Goal: Information Seeking & Learning: Learn about a topic

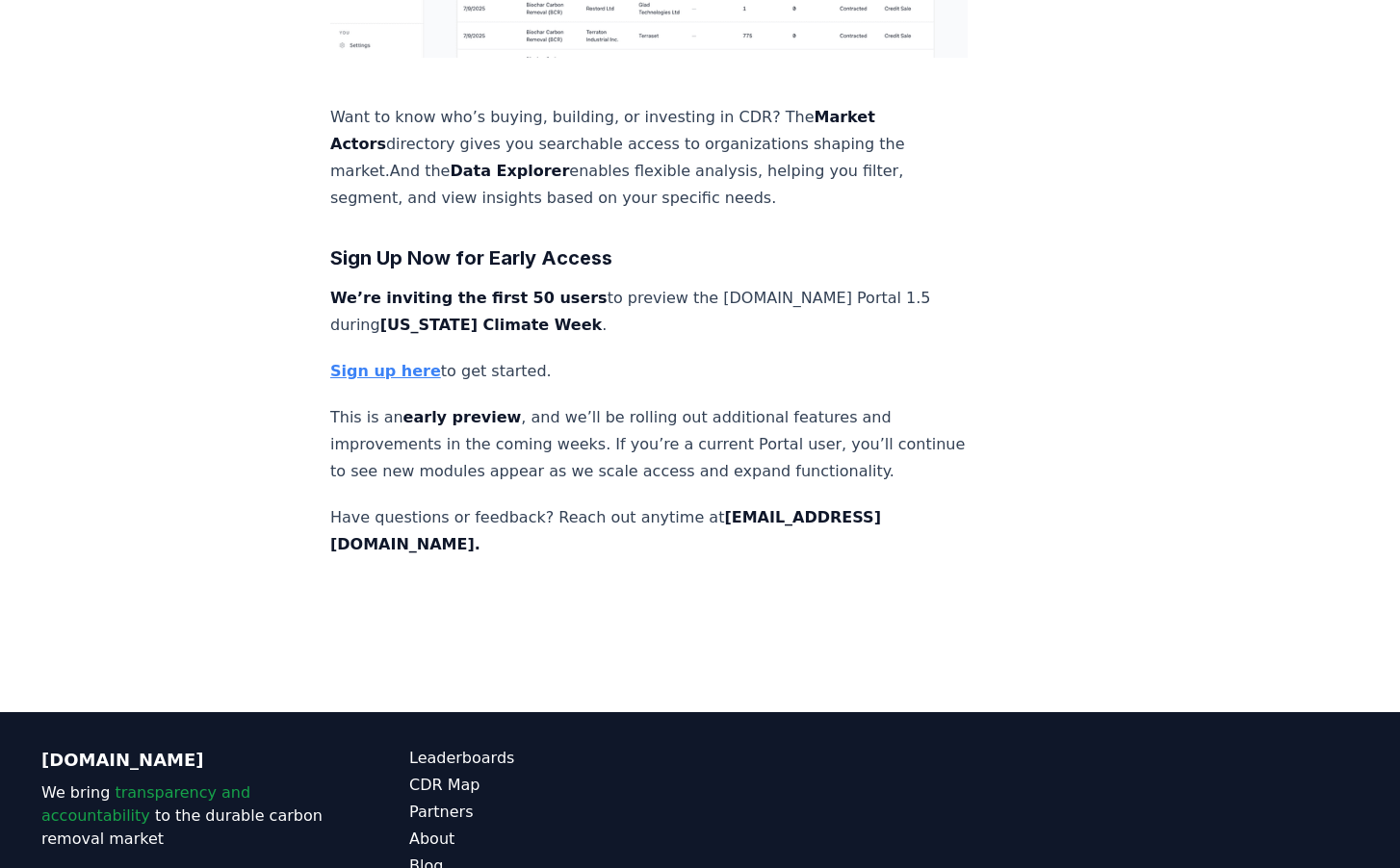
scroll to position [2858, 0]
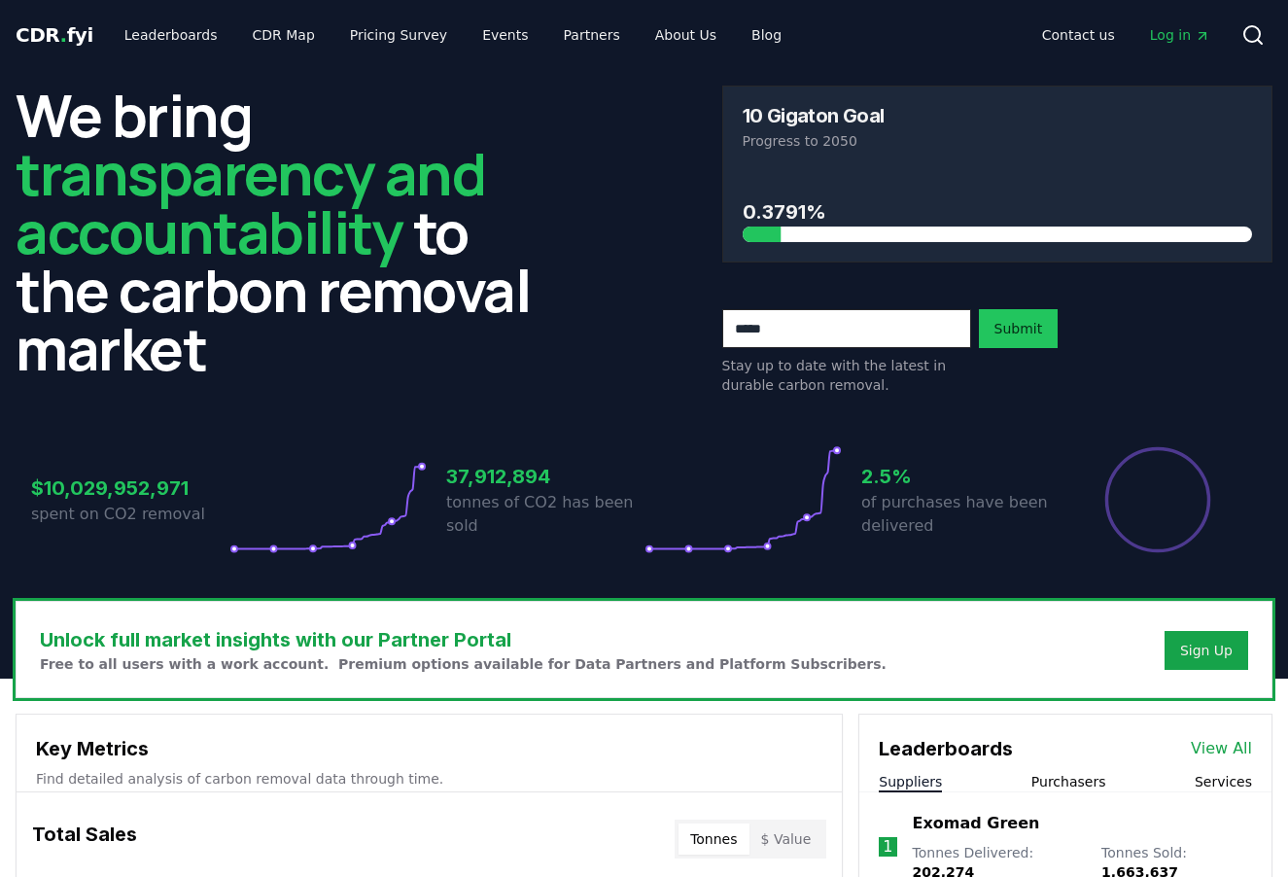
click at [476, 245] on h2 "We bring transparency and accountability to the carbon removal market" at bounding box center [291, 232] width 551 height 292
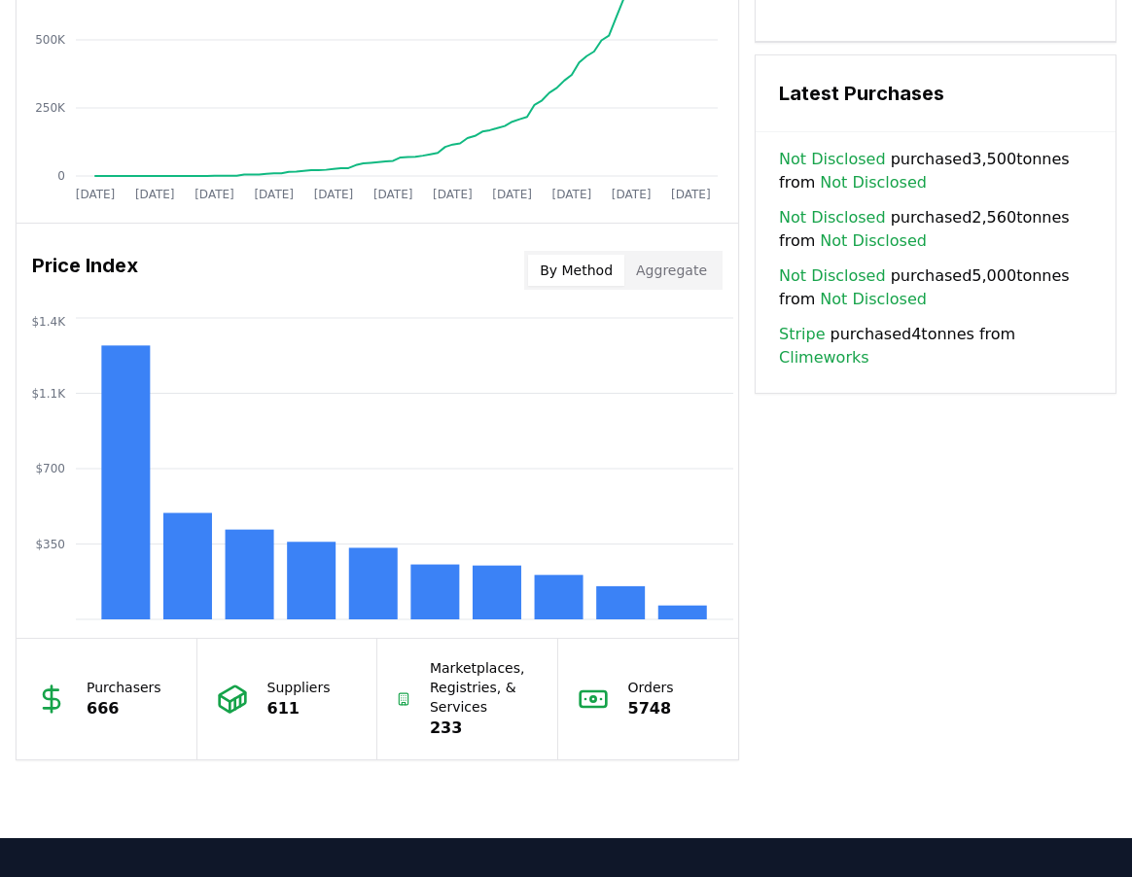
scroll to position [1670, 0]
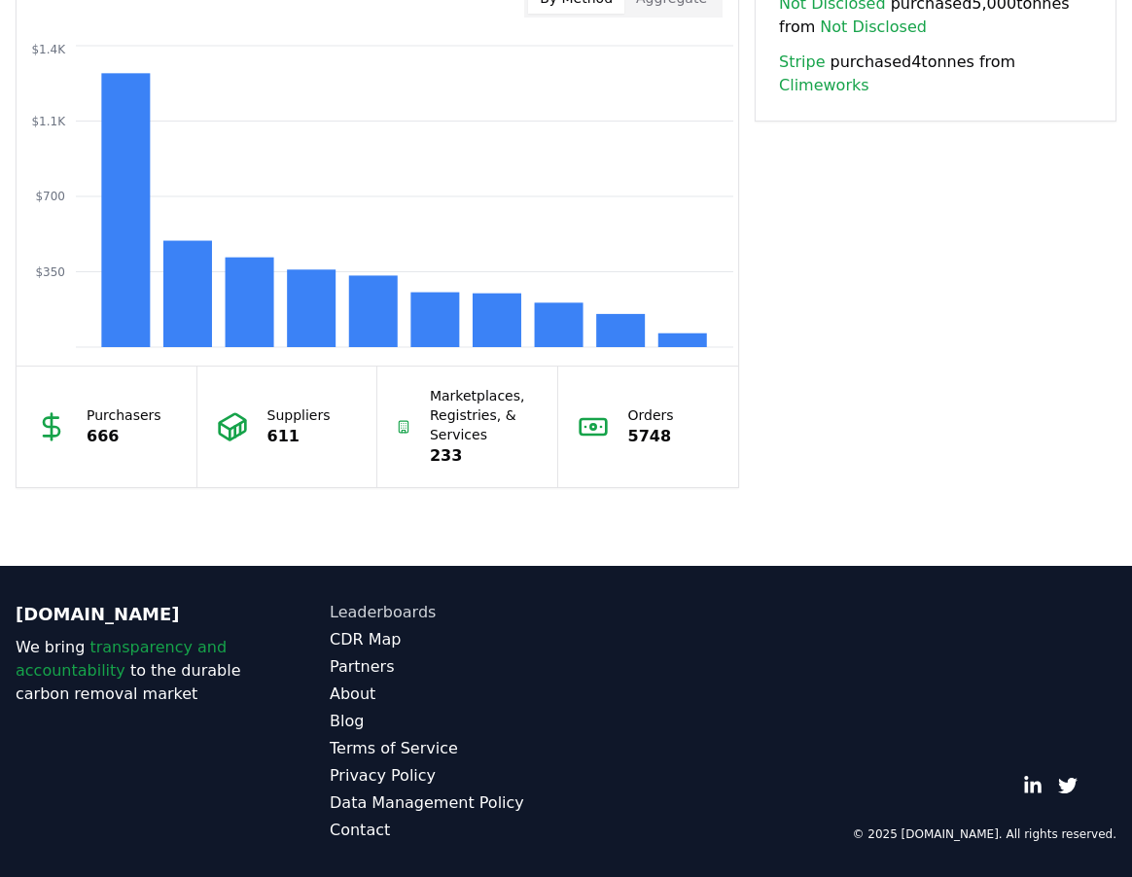
click at [398, 611] on link "Leaderboards" at bounding box center [448, 612] width 236 height 23
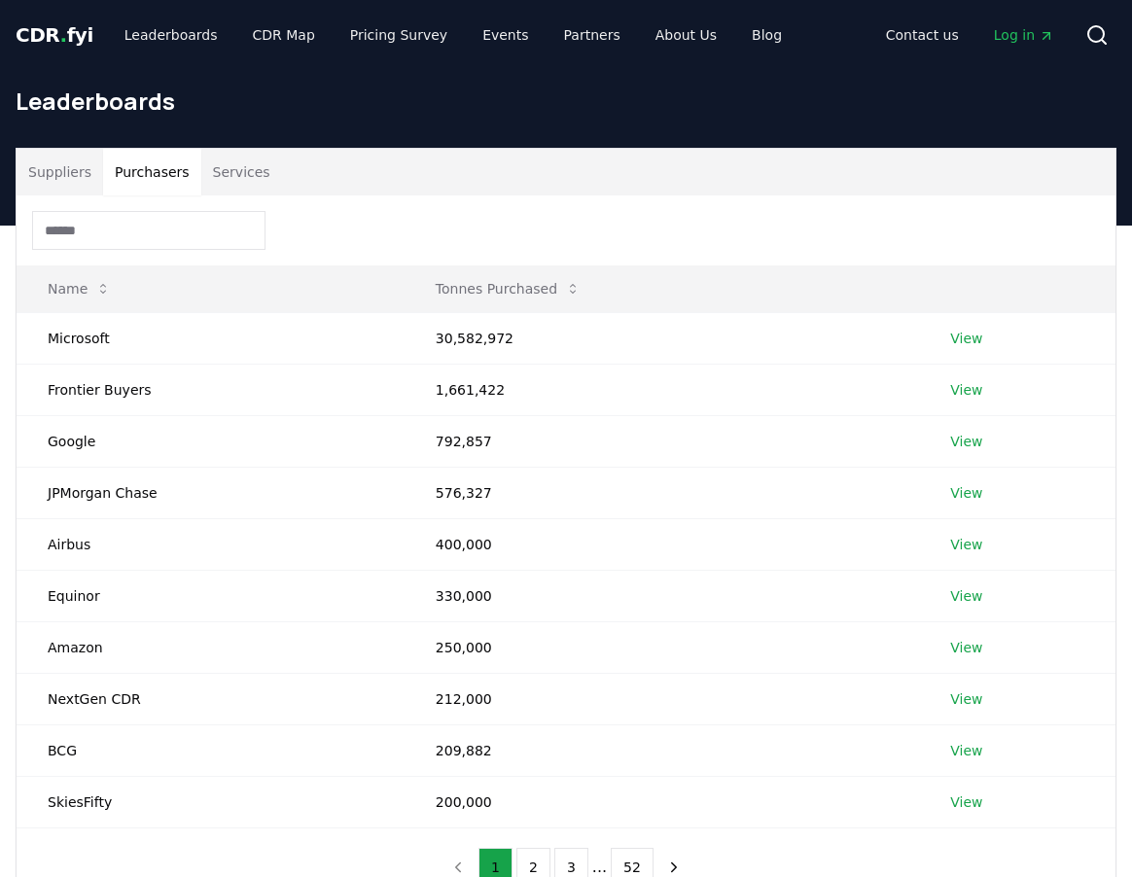
click at [170, 183] on button "Purchasers" at bounding box center [152, 172] width 98 height 47
click at [975, 332] on link "View" at bounding box center [966, 338] width 32 height 19
click at [138, 221] on input at bounding box center [148, 230] width 233 height 39
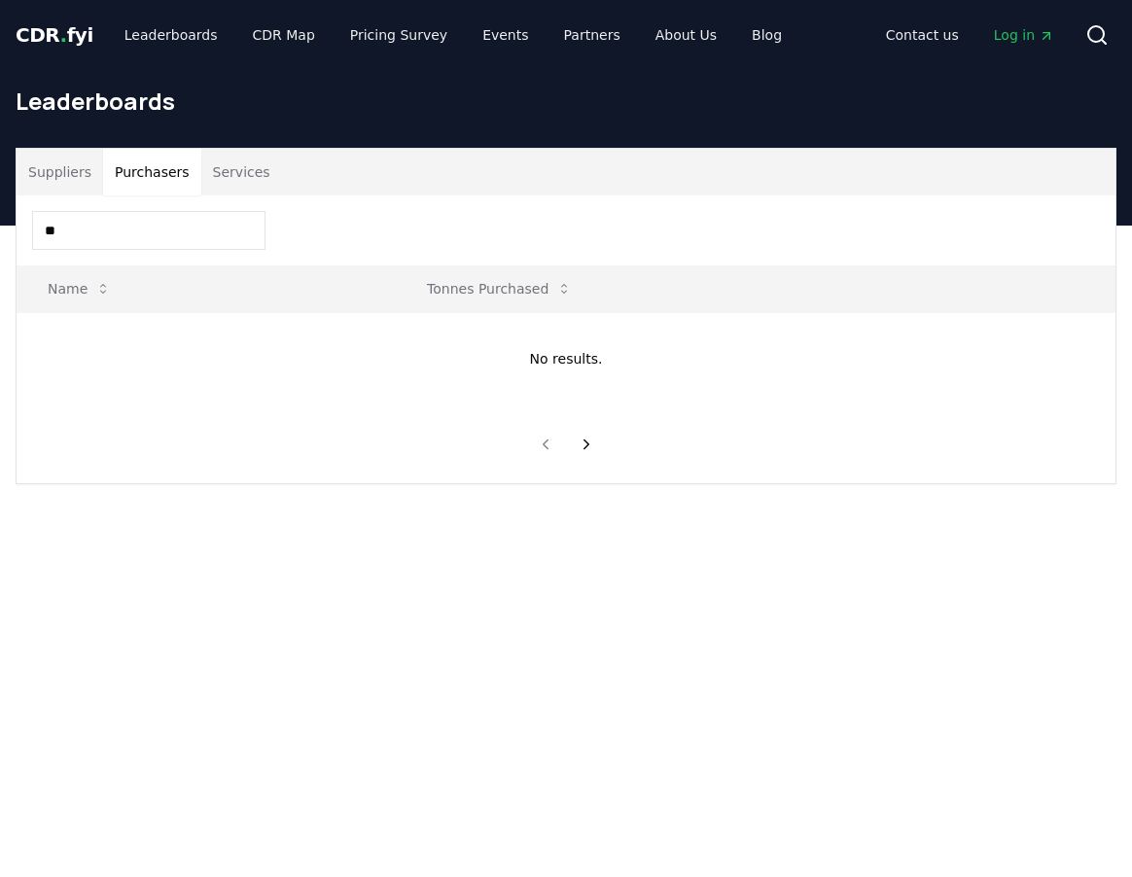
type input "***"
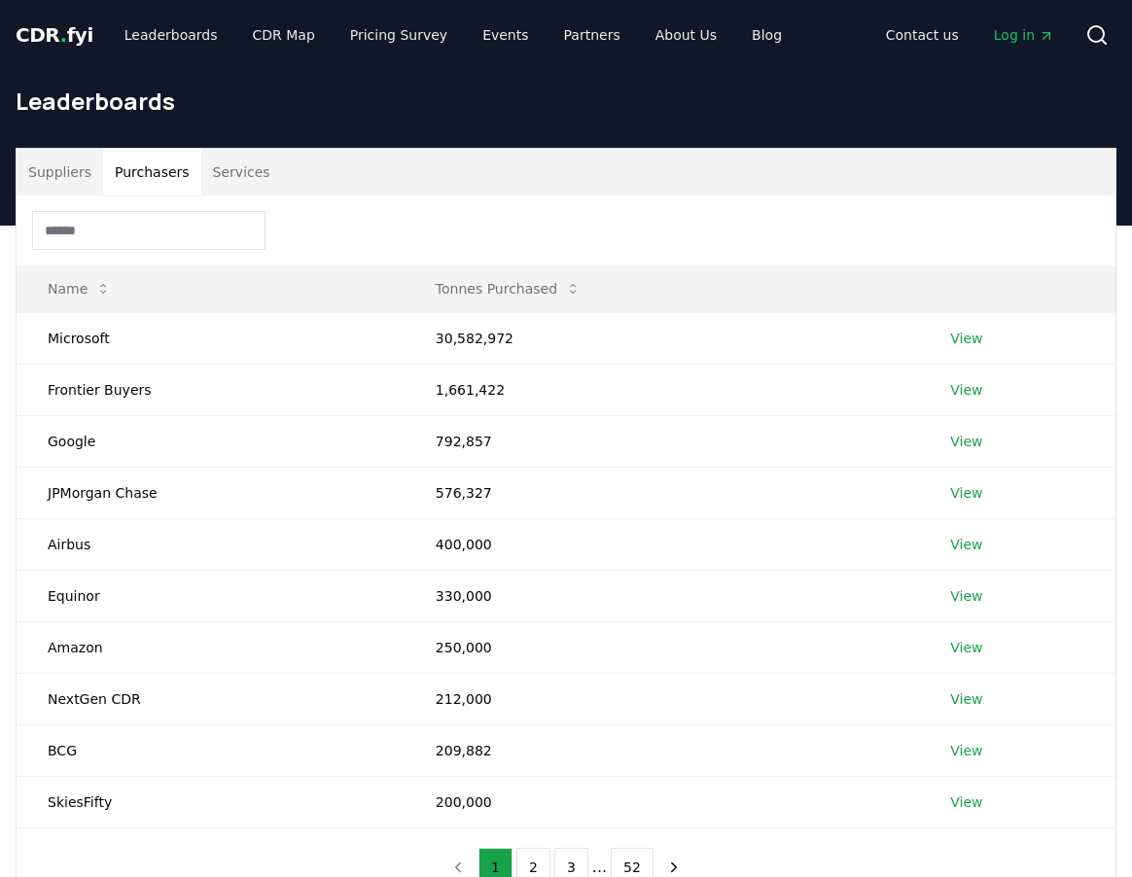
click at [232, 183] on button "Services" at bounding box center [241, 172] width 81 height 47
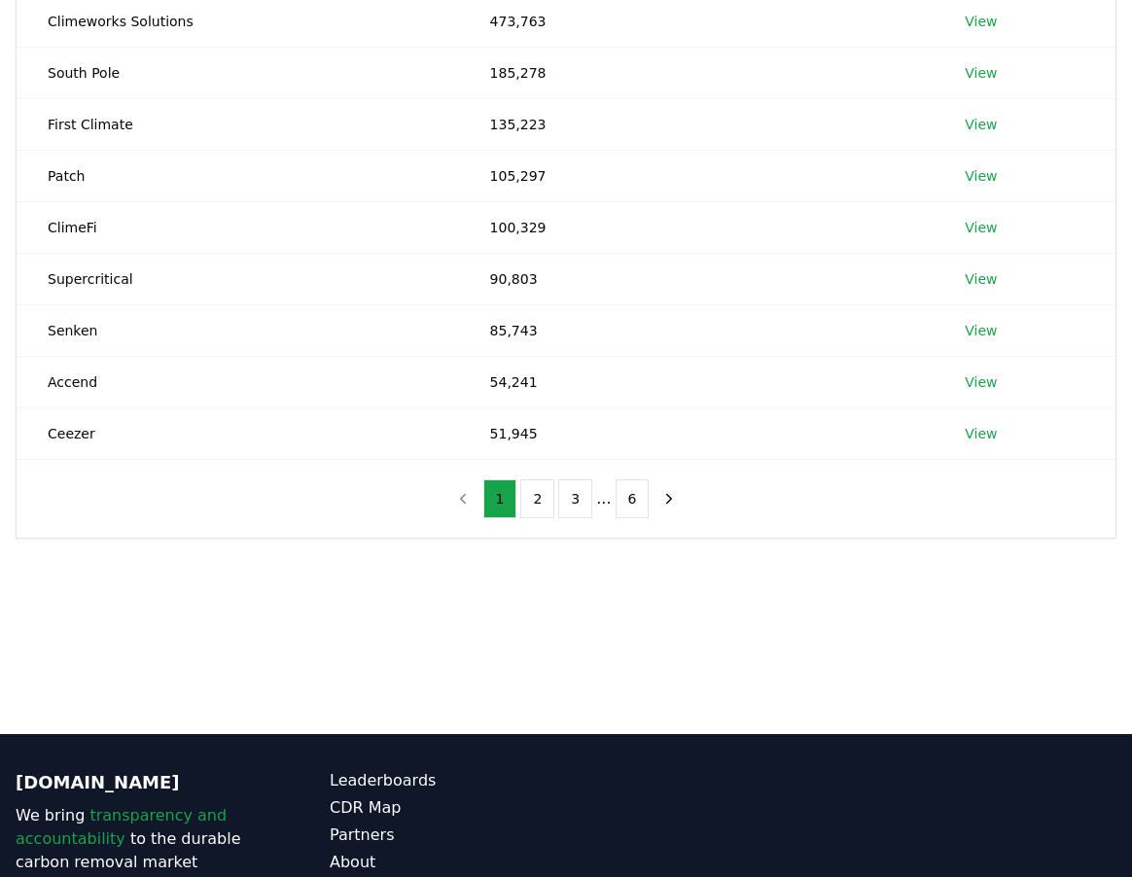
scroll to position [537, 0]
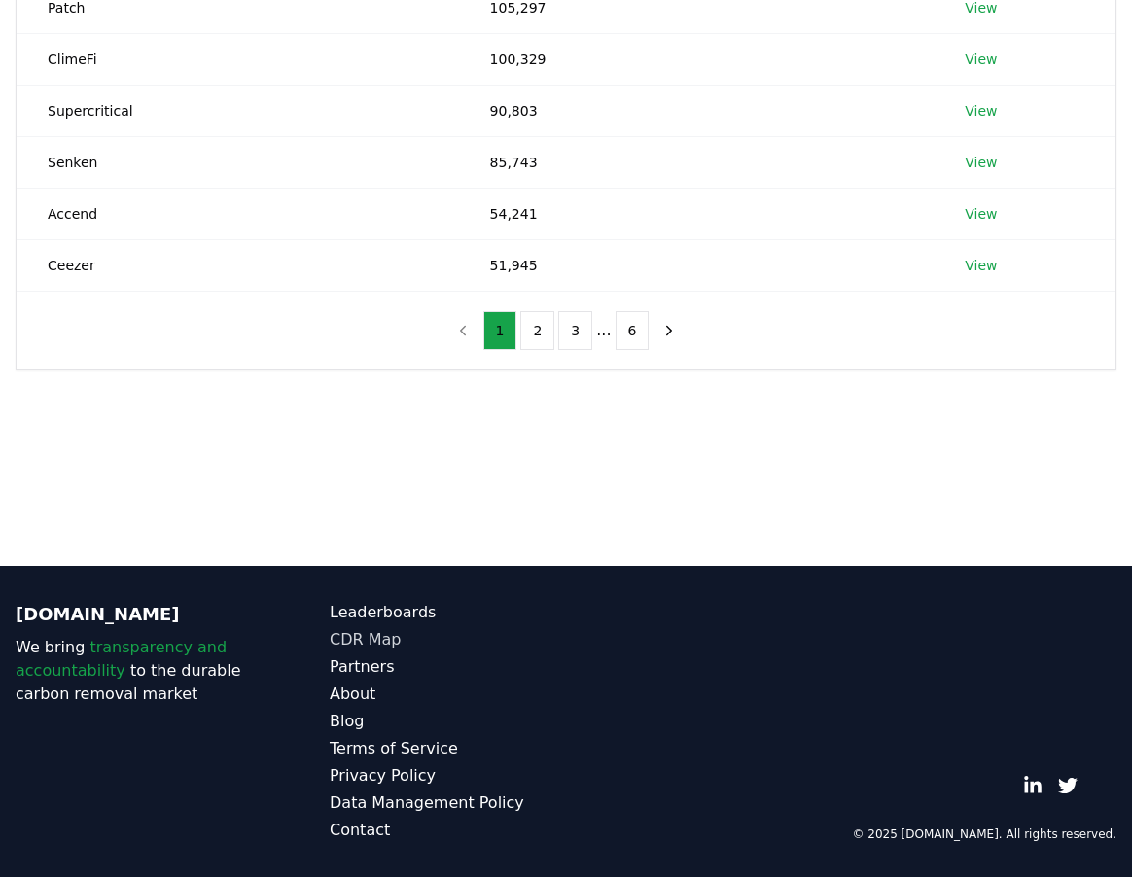
click at [378, 633] on link "CDR Map" at bounding box center [448, 639] width 236 height 23
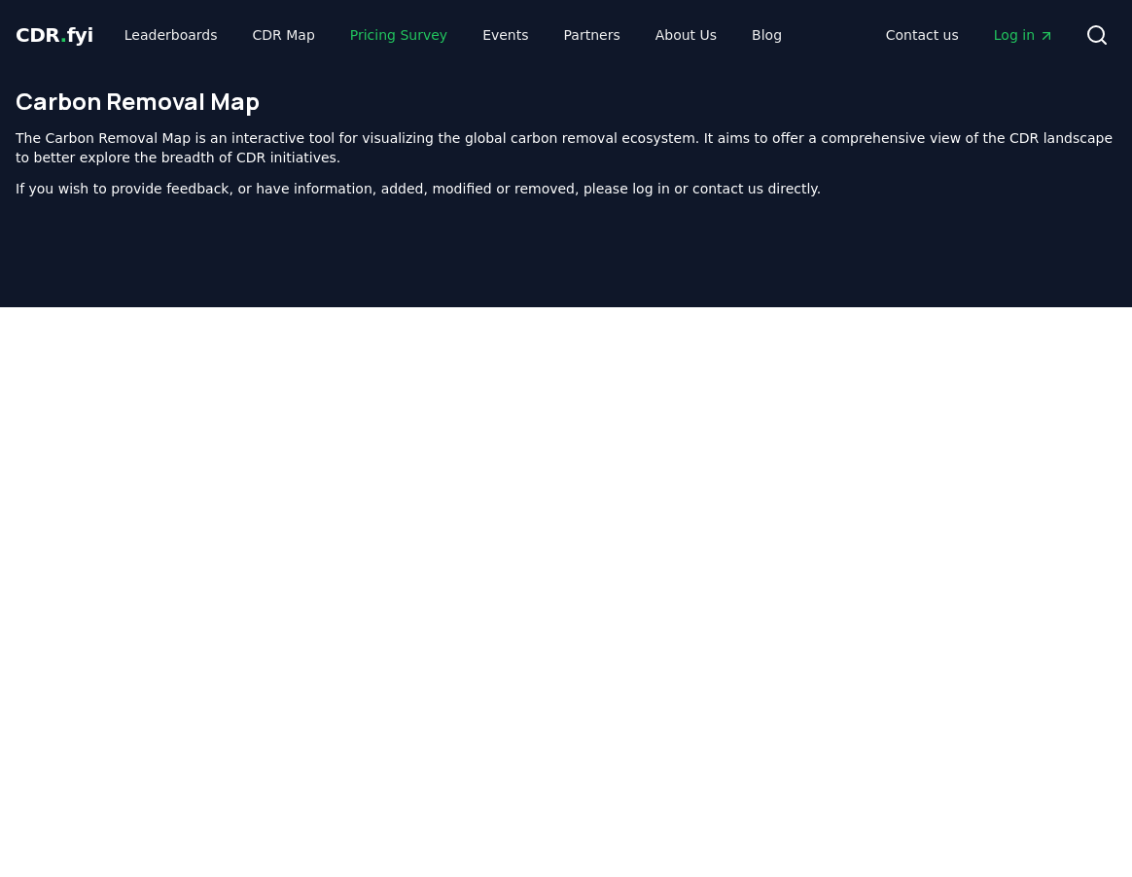
click at [371, 32] on link "Pricing Survey" at bounding box center [399, 35] width 128 height 35
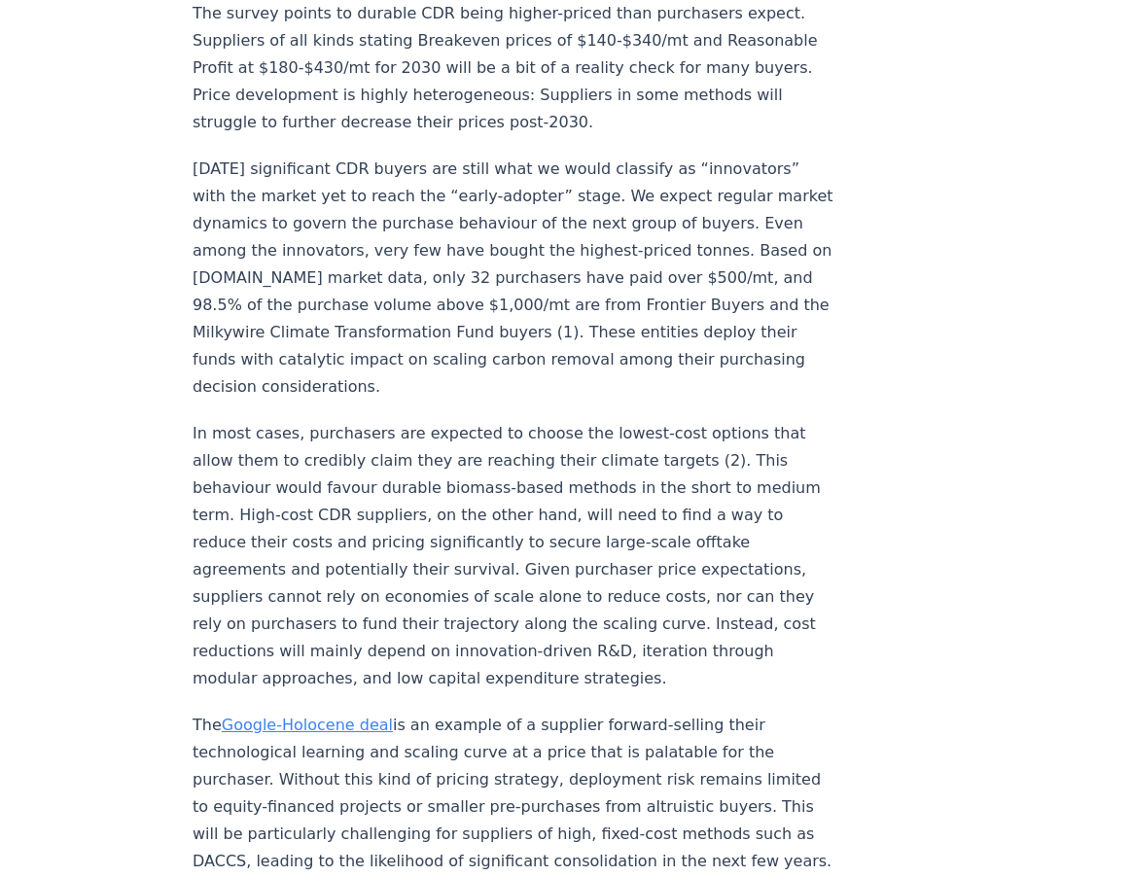
scroll to position [3119, 0]
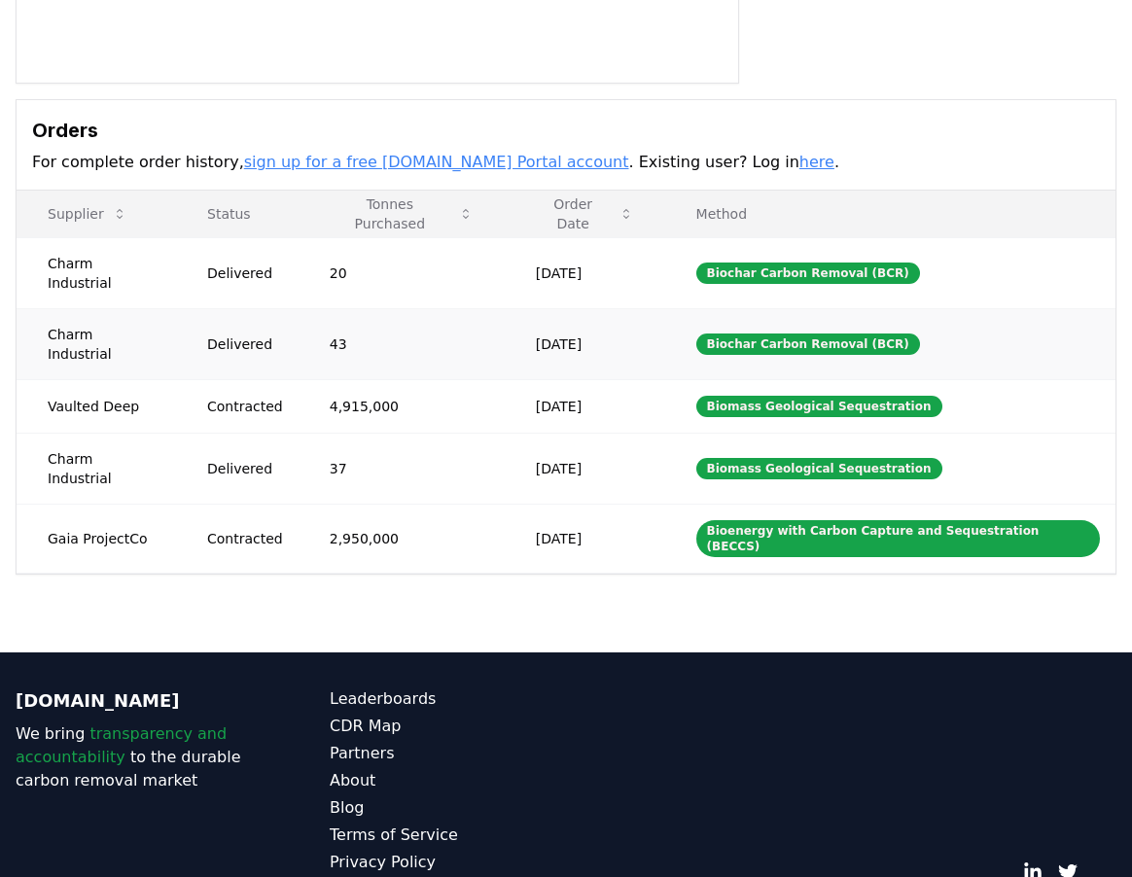
scroll to position [496, 0]
